Goal: Task Accomplishment & Management: Manage account settings

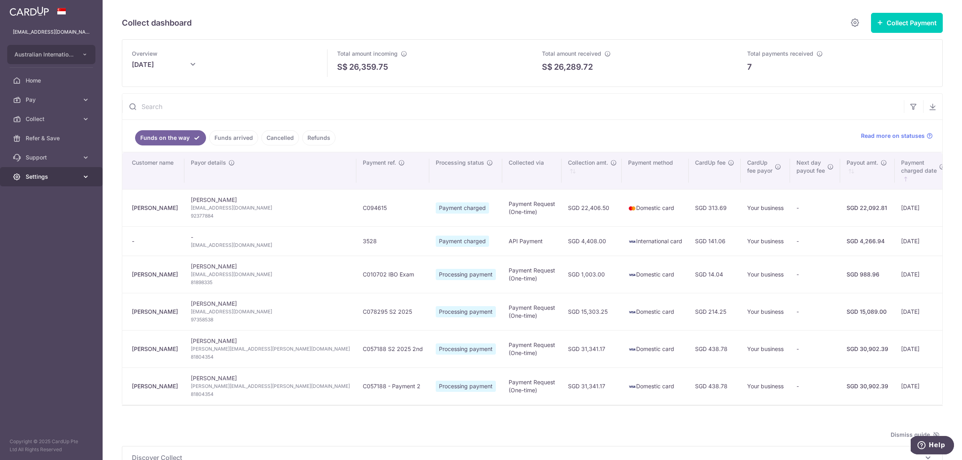
click at [41, 173] on span "Settings" at bounding box center [52, 177] width 53 height 8
click at [49, 212] on span "Logout" at bounding box center [52, 215] width 53 height 8
